Goal: Navigation & Orientation: Find specific page/section

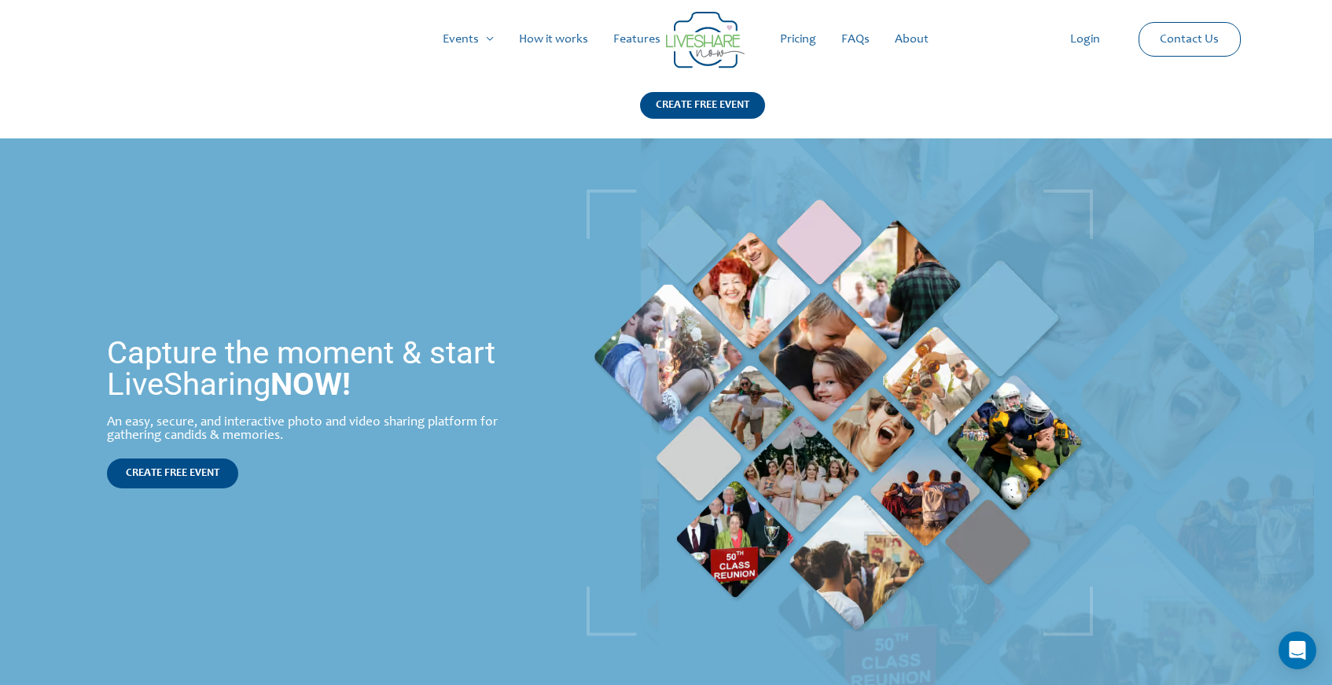
click at [1085, 41] on link "Login" at bounding box center [1084, 39] width 55 height 50
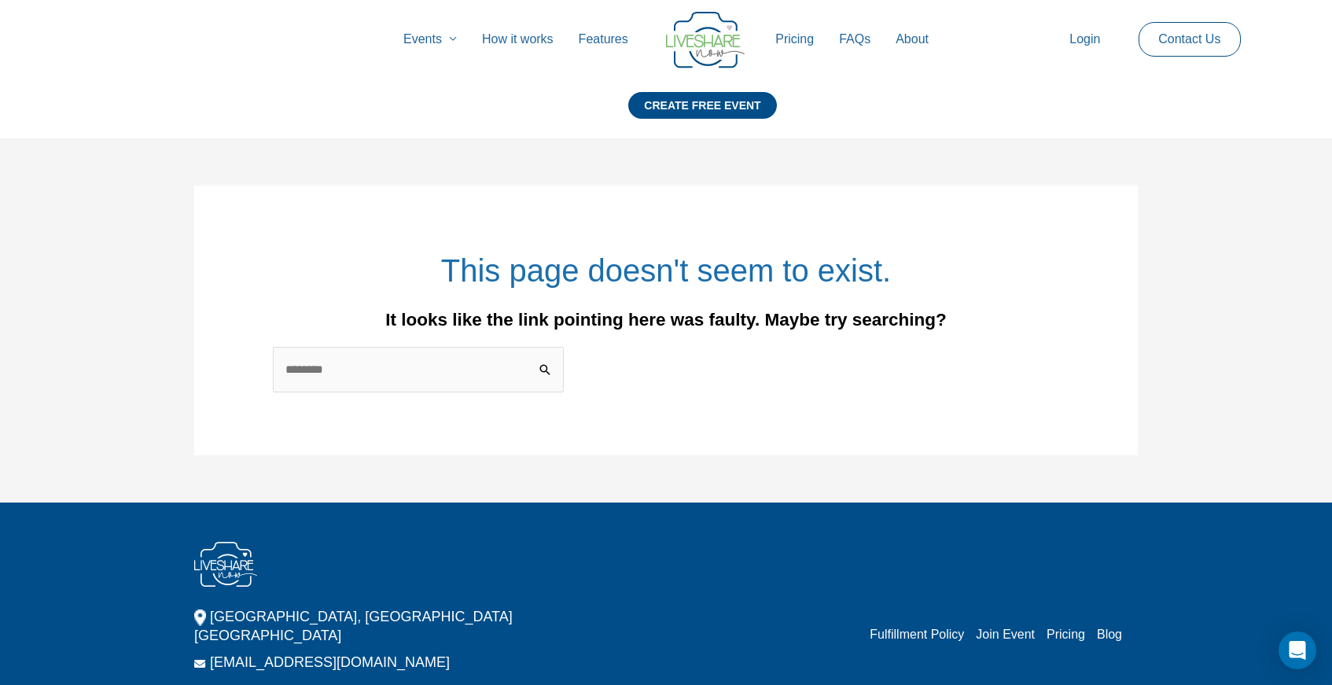
click at [794, 38] on link "Pricing" at bounding box center [795, 39] width 64 height 50
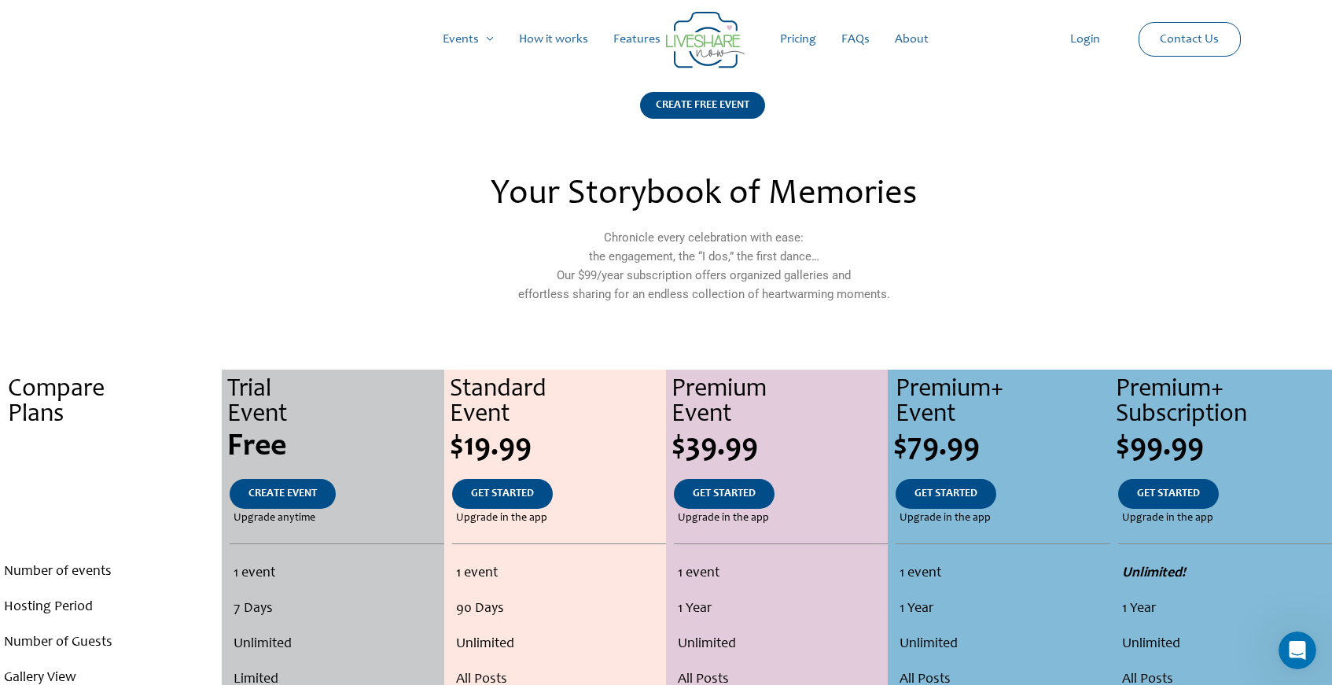
click at [1086, 42] on link "Login" at bounding box center [1084, 39] width 55 height 50
